Goal: Navigation & Orientation: Find specific page/section

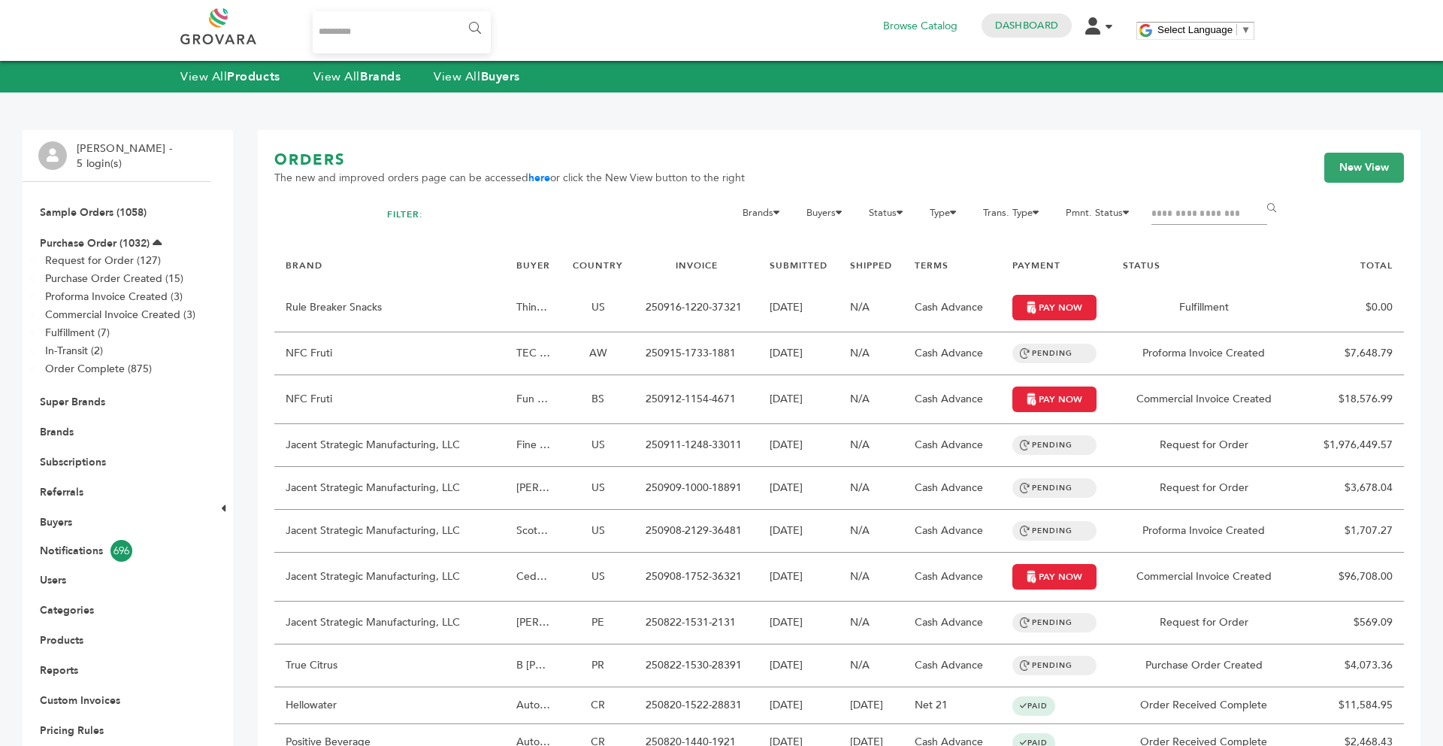
click at [372, 88] on div "View All Products View All Brands View All Buyers" at bounding box center [721, 77] width 1443 height 32
click at [367, 84] on strong "Brands" at bounding box center [380, 76] width 41 height 17
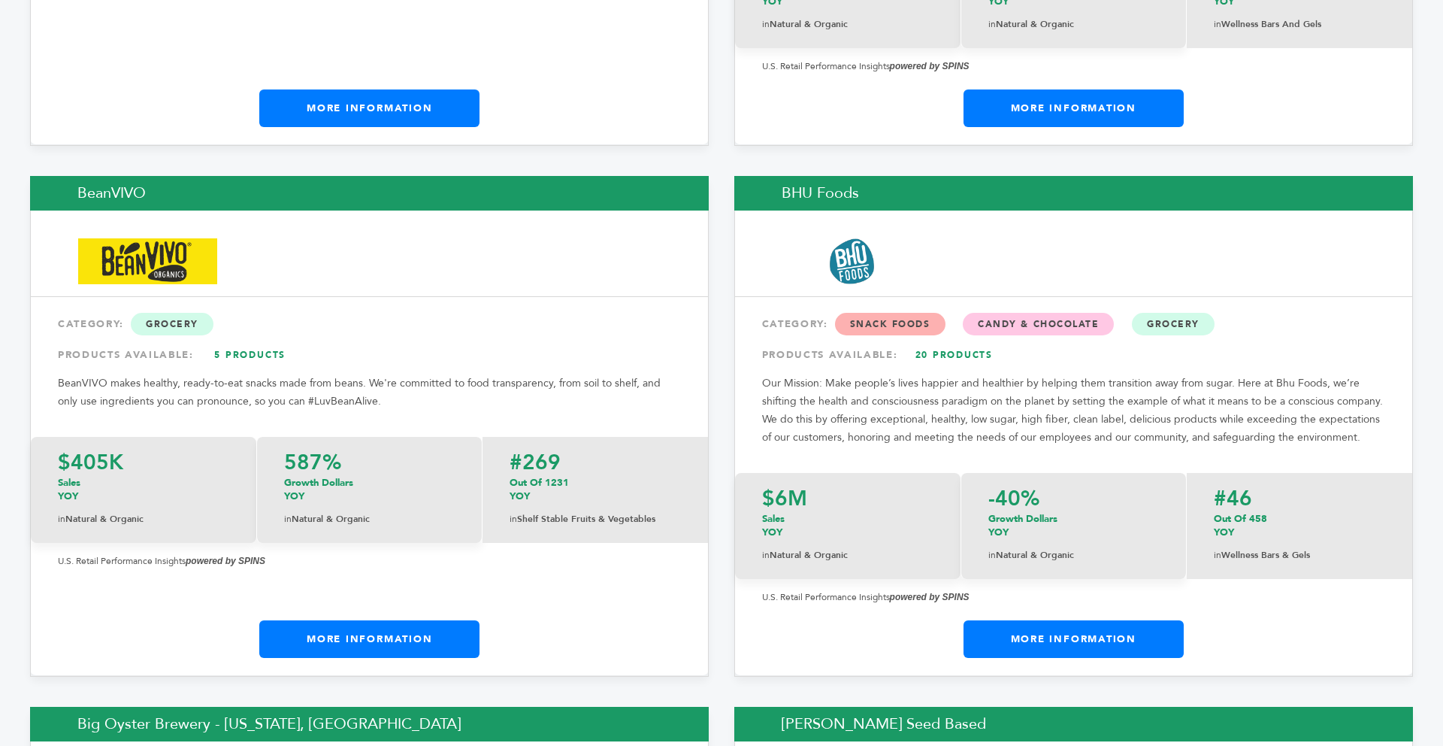
scroll to position [3939, 0]
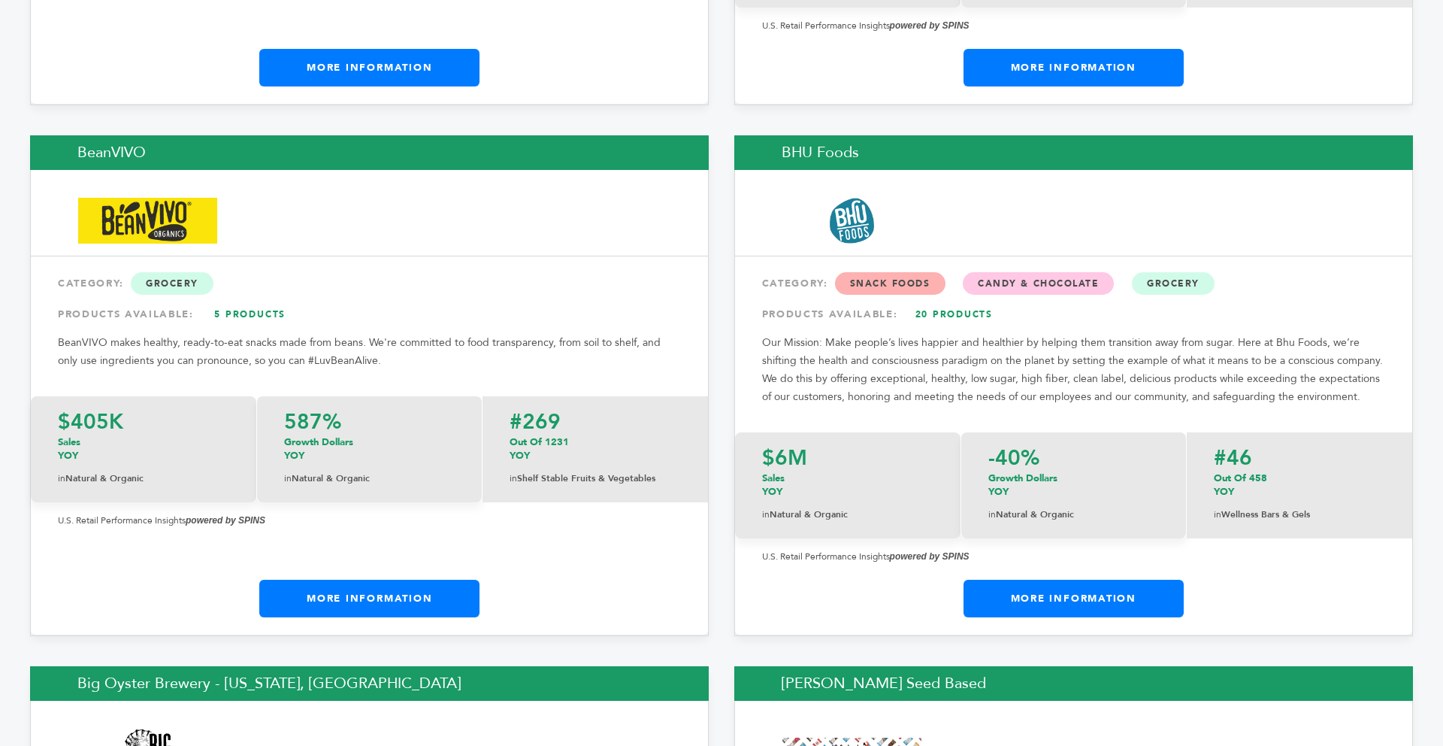
click at [1137, 580] on link "More Information" at bounding box center [1074, 599] width 220 height 38
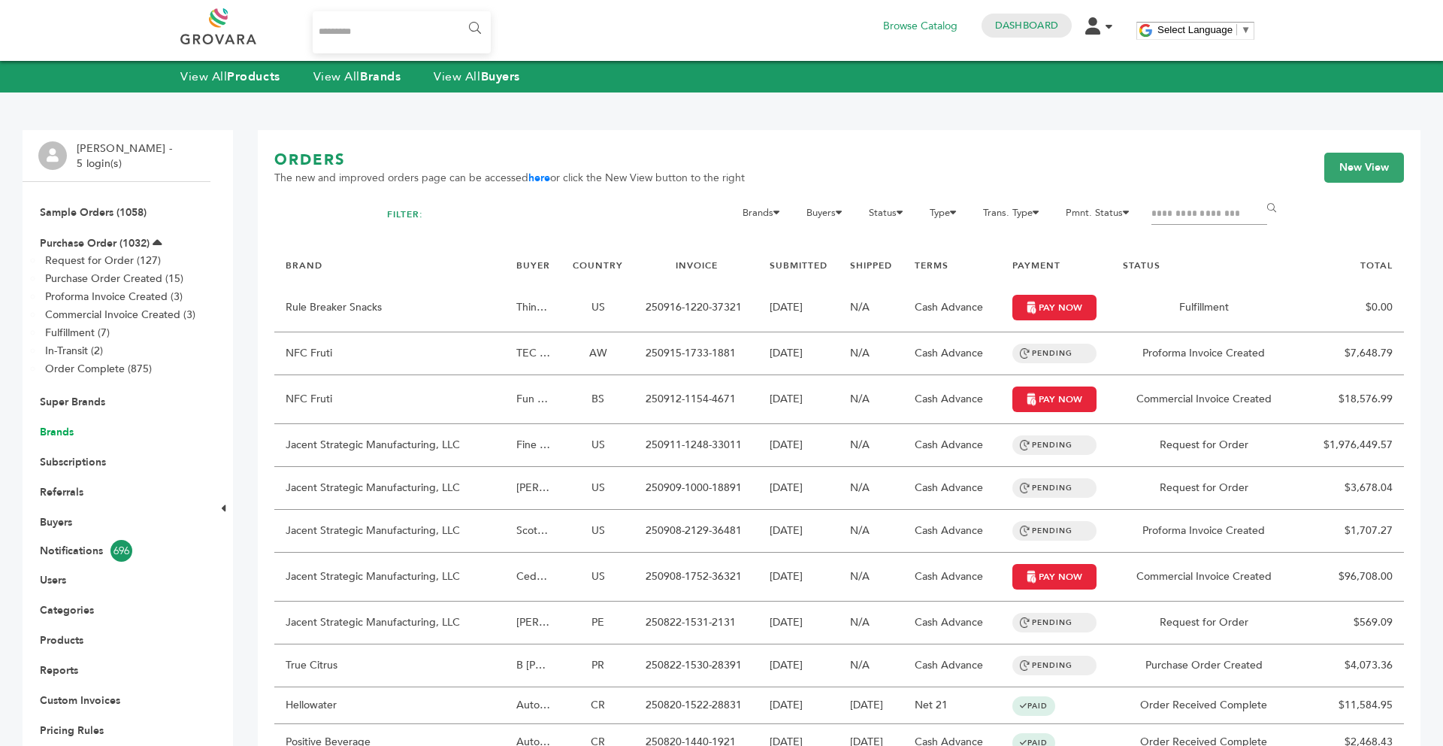
click at [62, 434] on link "Brands" at bounding box center [57, 432] width 34 height 14
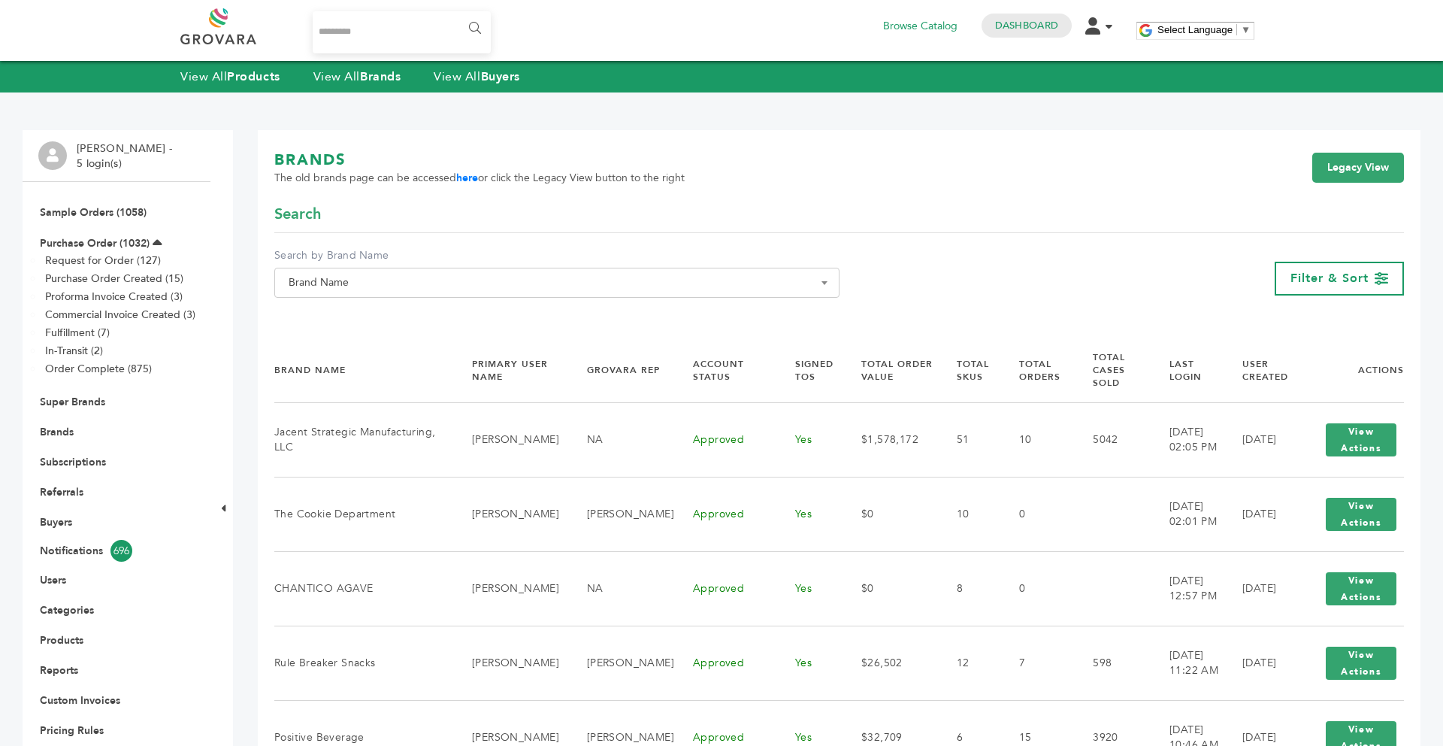
click at [697, 274] on span "Brand Name" at bounding box center [557, 282] width 549 height 21
click at [525, 307] on input "Search" at bounding box center [557, 310] width 558 height 19
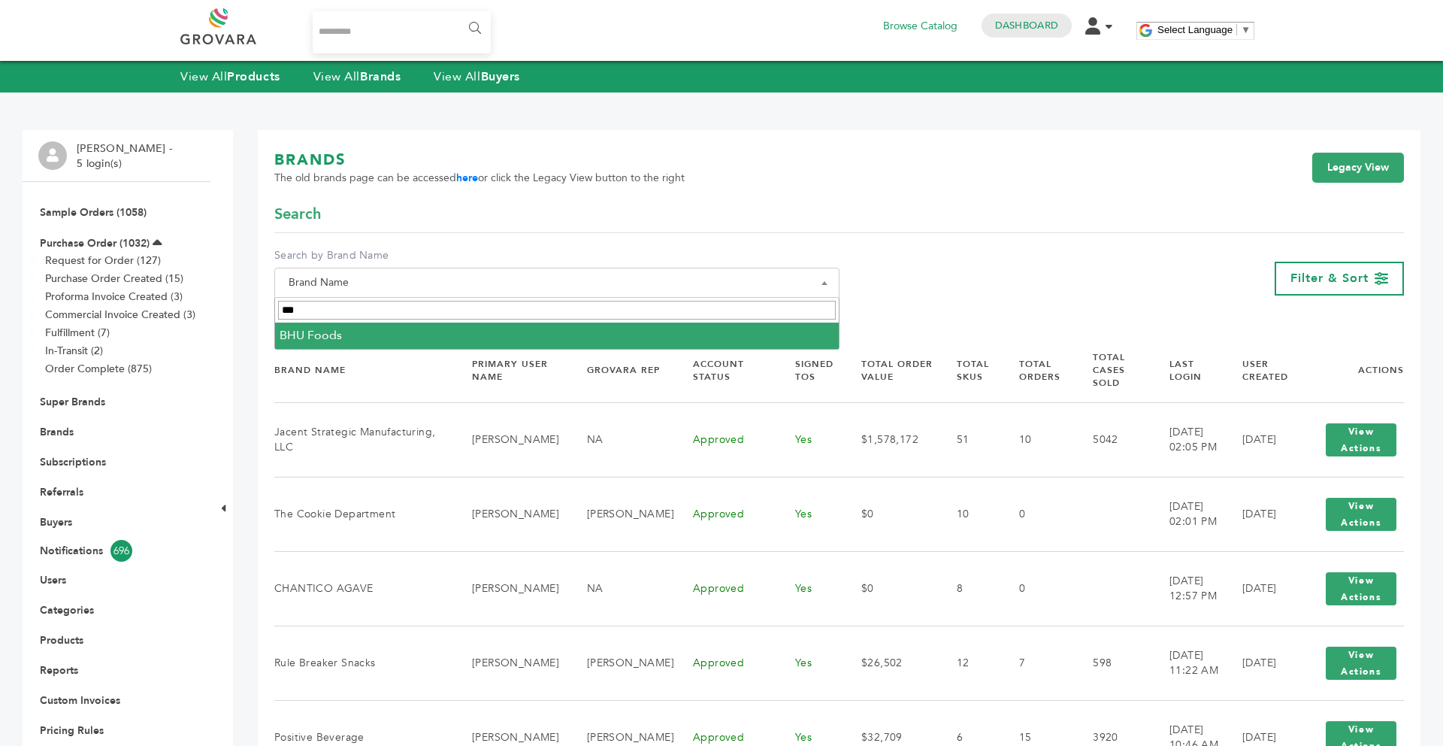
type input "***"
select select "*********"
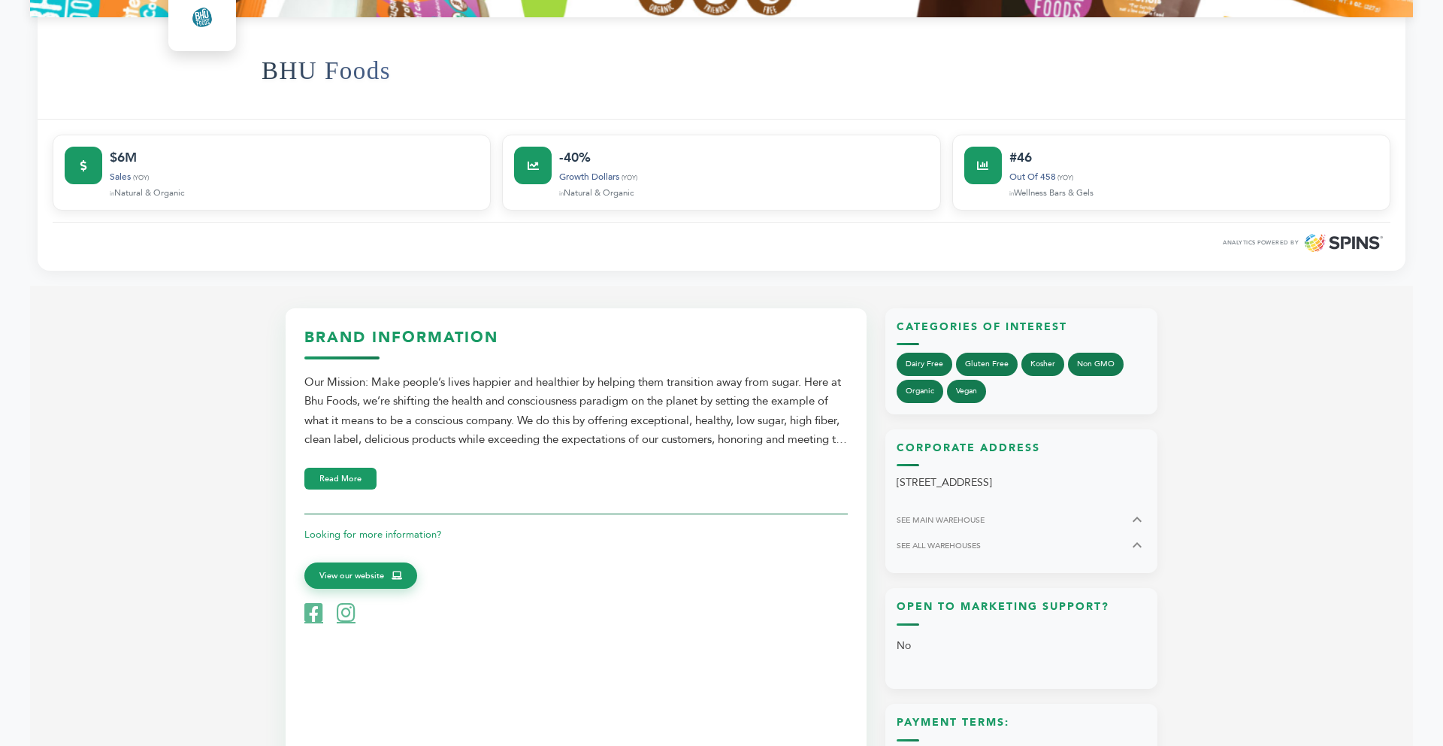
scroll to position [571, 0]
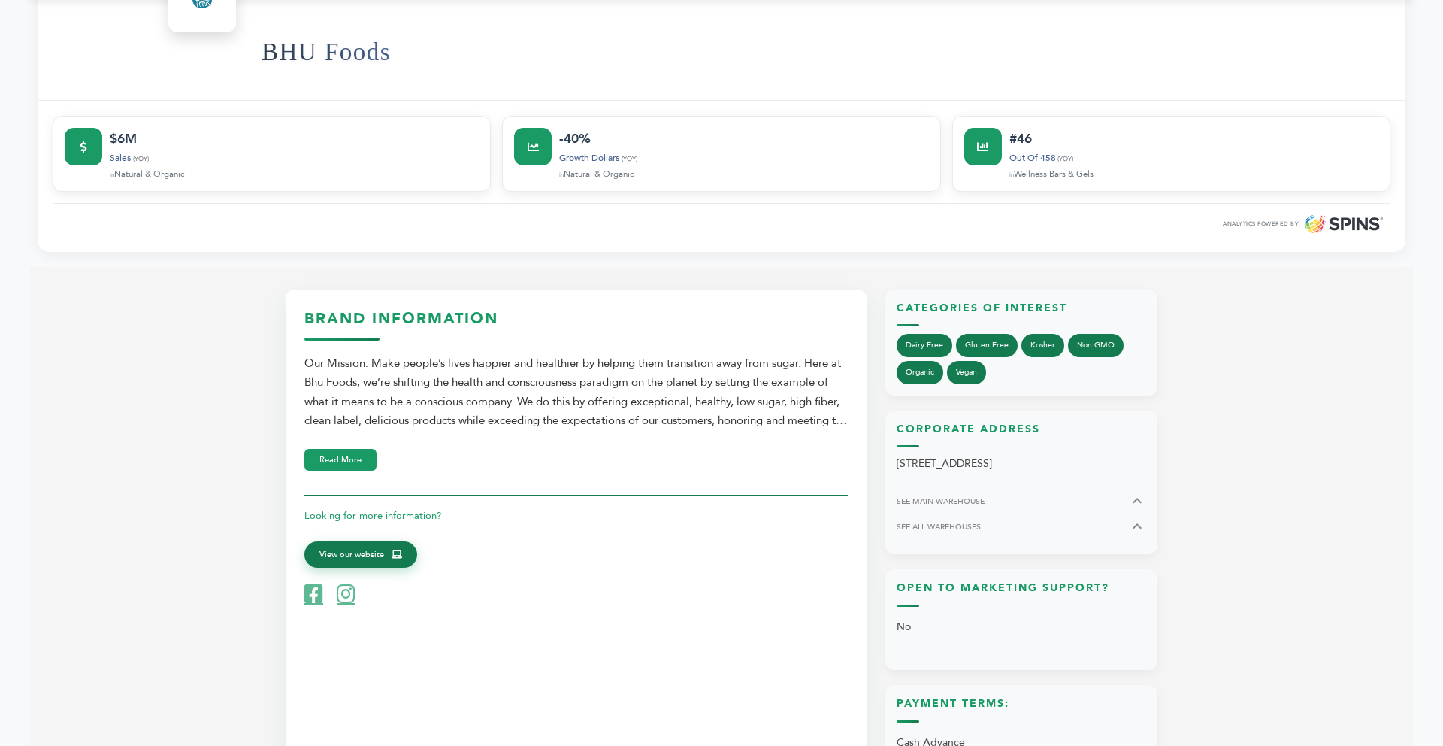
click at [401, 543] on link "View our website" at bounding box center [360, 554] width 113 height 27
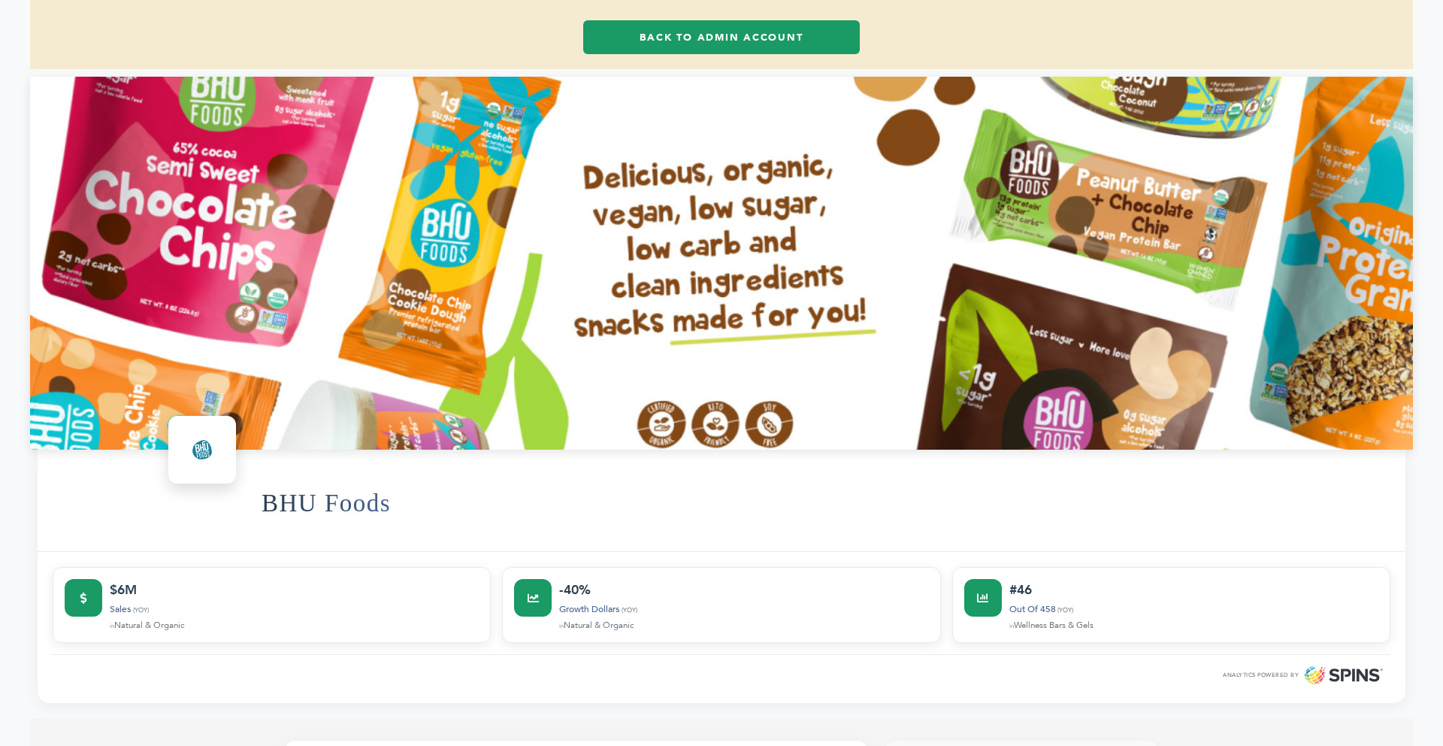
scroll to position [90, 0]
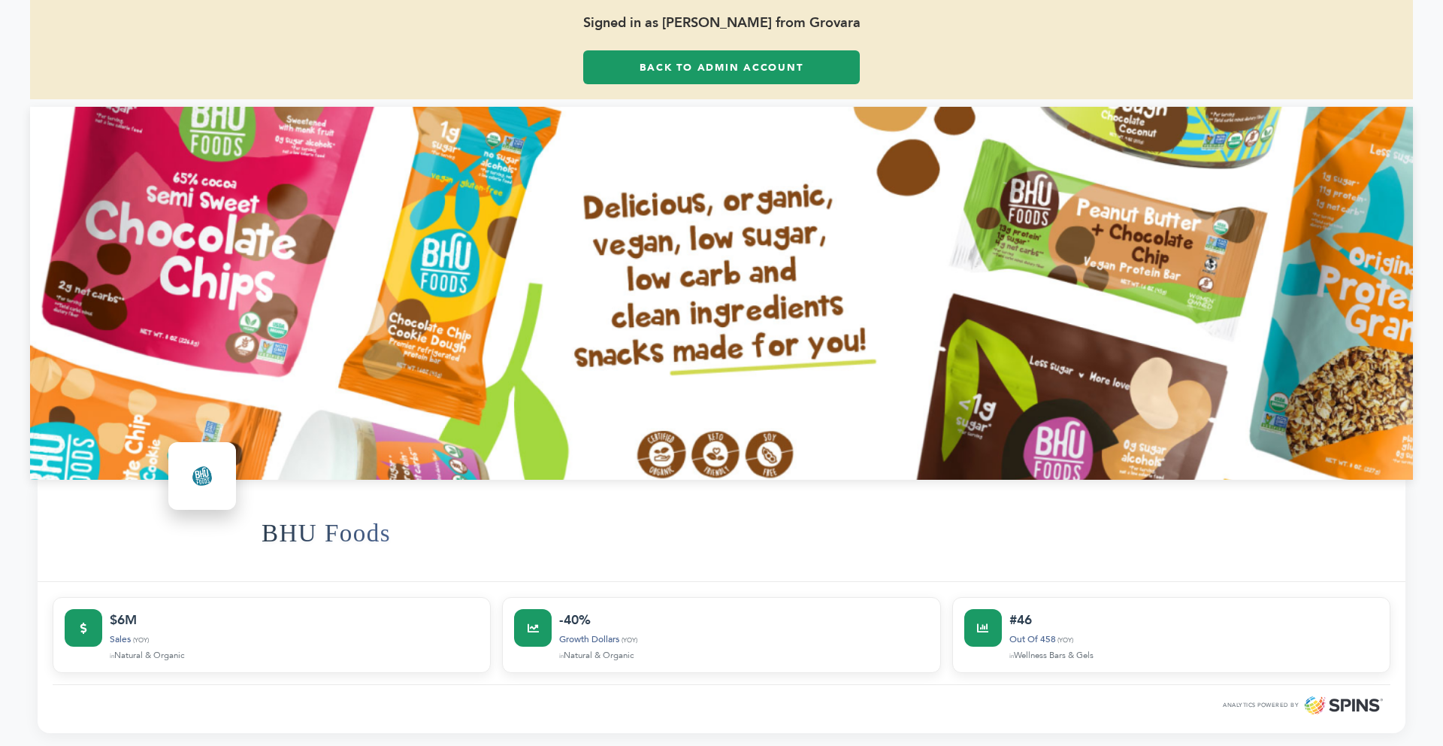
click at [203, 474] on img at bounding box center [202, 476] width 60 height 60
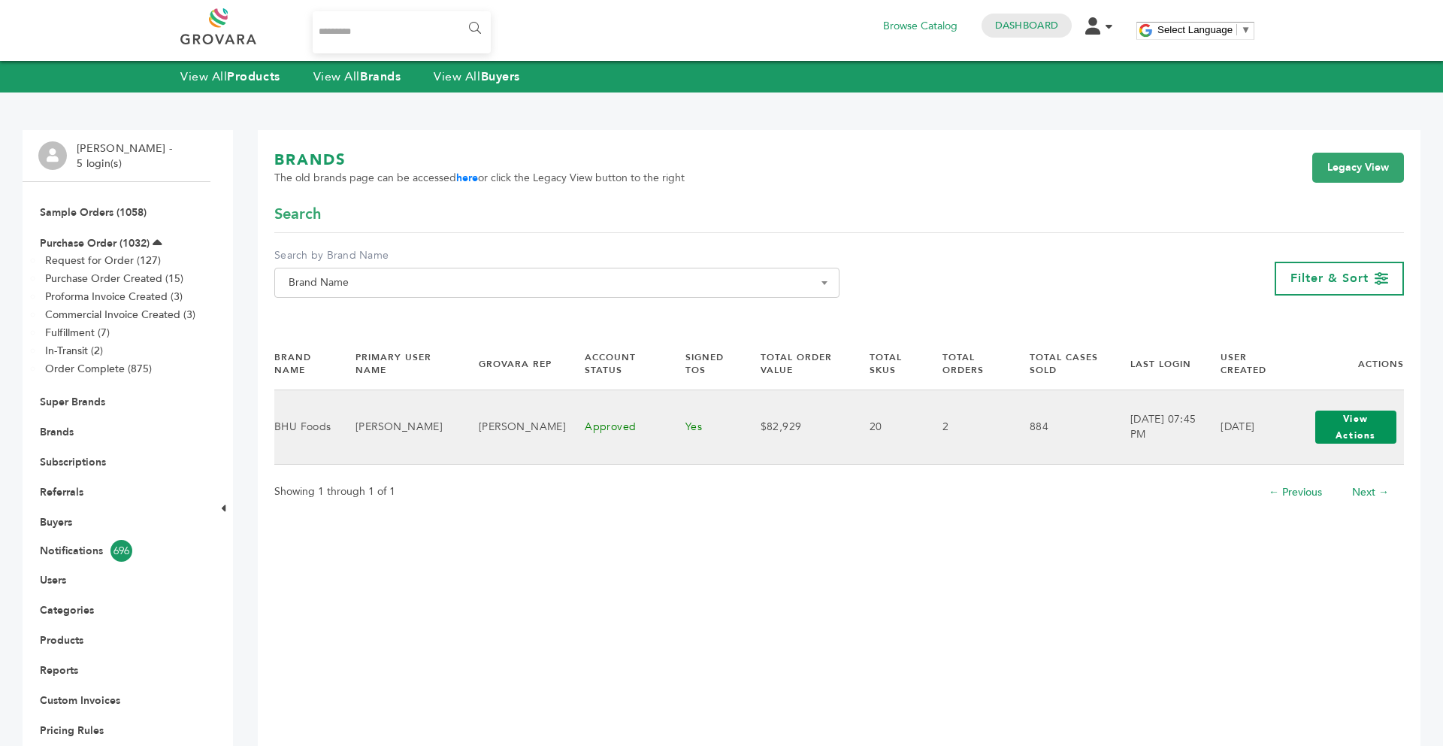
click at [1362, 431] on button "View Actions" at bounding box center [1355, 426] width 81 height 33
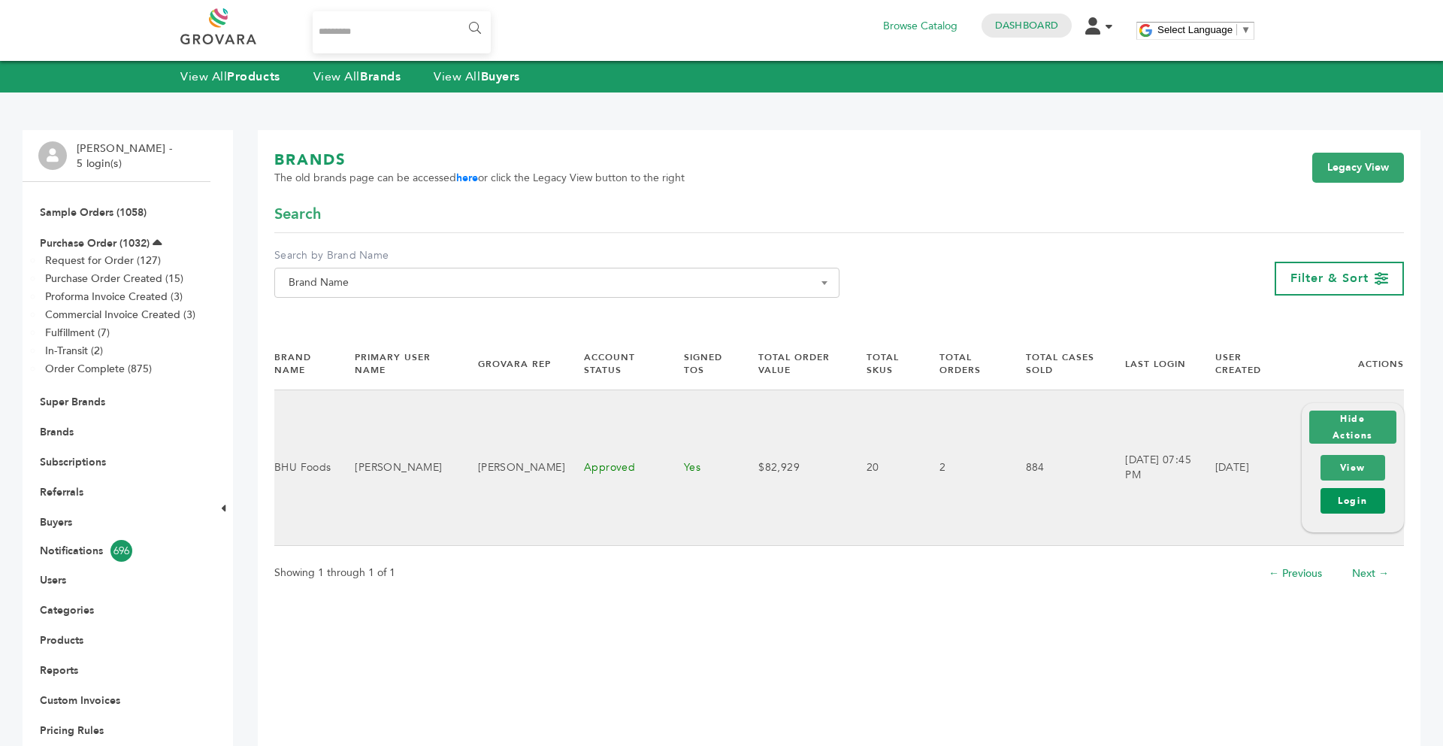
click at [1358, 503] on link "Login" at bounding box center [1353, 501] width 65 height 26
